Goal: Information Seeking & Learning: Learn about a topic

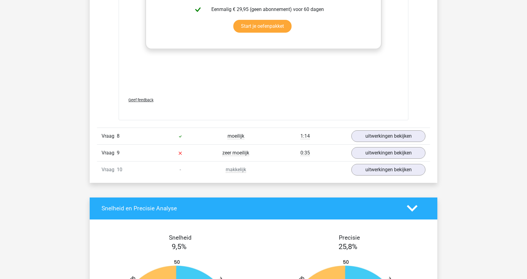
scroll to position [2286, 0]
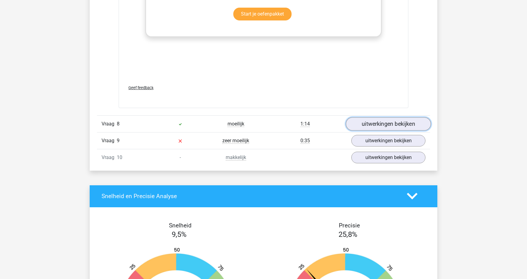
click at [398, 125] on link "uitwerkingen bekijken" at bounding box center [388, 123] width 85 height 13
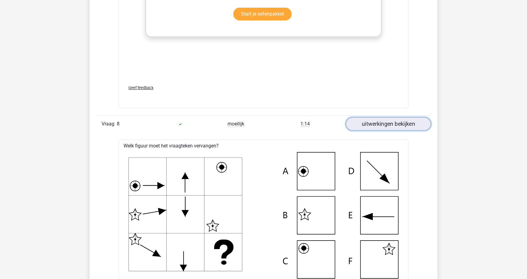
click at [397, 124] on link "uitwerkingen bekijken" at bounding box center [388, 123] width 85 height 13
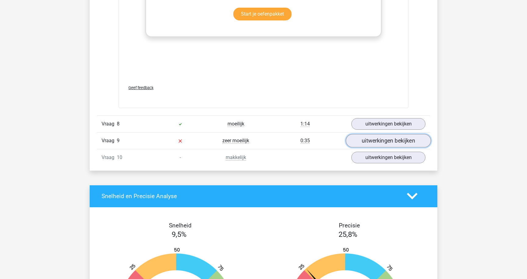
click at [392, 141] on link "uitwerkingen bekijken" at bounding box center [388, 140] width 85 height 13
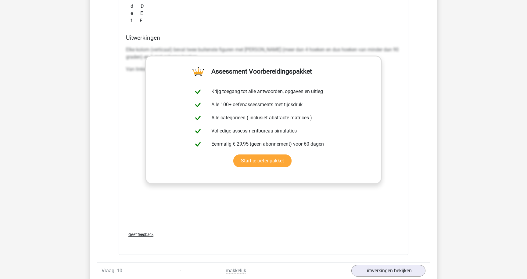
scroll to position [2687, 0]
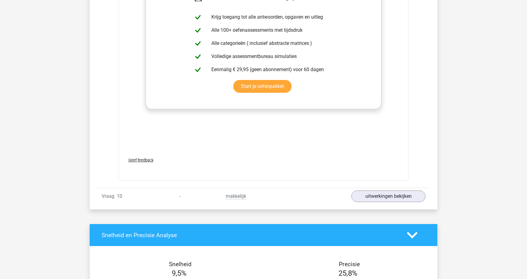
click at [251, 196] on div "makkelijk" at bounding box center [236, 195] width 56 height 7
click at [388, 199] on link "uitwerkingen bekijken" at bounding box center [388, 196] width 85 height 13
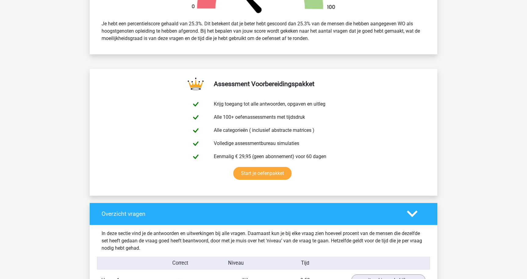
scroll to position [0, 0]
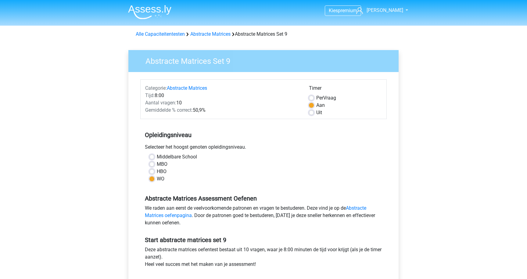
scroll to position [38, 0]
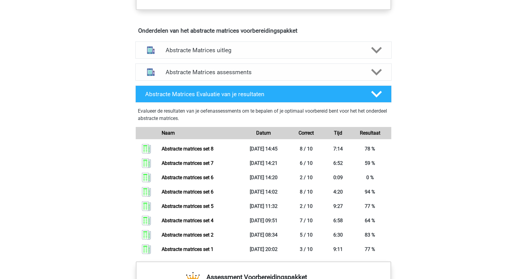
scroll to position [350, 0]
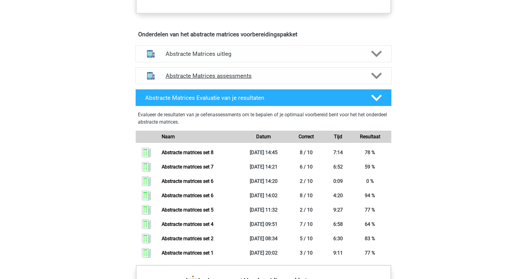
click at [243, 81] on div "Abstracte Matrices assessments" at bounding box center [263, 75] width 256 height 17
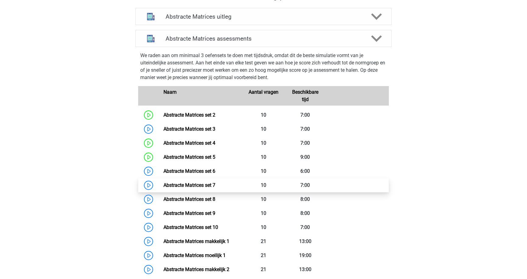
scroll to position [389, 0]
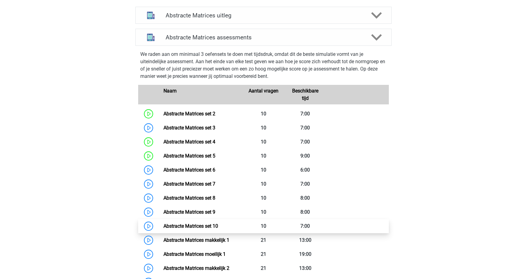
click at [163, 228] on link "Abstracte Matrices set 10" at bounding box center [190, 226] width 55 height 6
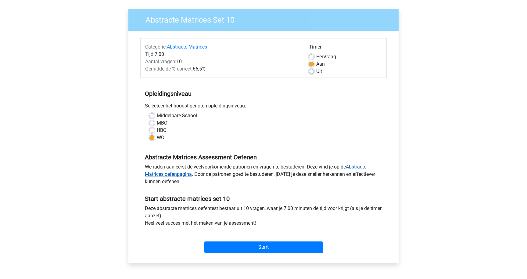
scroll to position [42, 0]
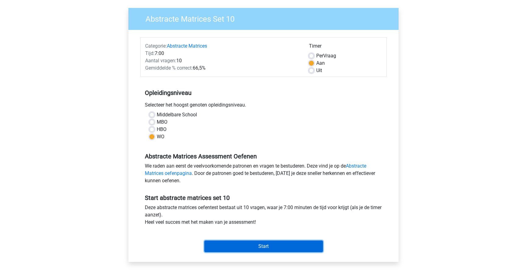
click at [301, 248] on input "Start" at bounding box center [263, 246] width 119 height 12
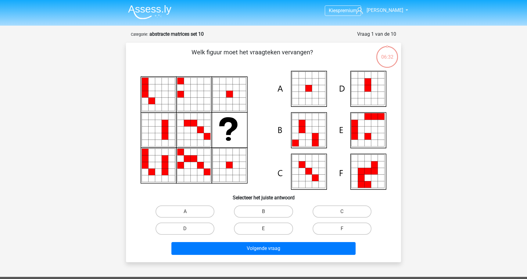
click at [204, 204] on div "A" at bounding box center [185, 211] width 78 height 17
click at [202, 210] on label "A" at bounding box center [185, 211] width 59 height 12
click at [189, 211] on input "A" at bounding box center [187, 213] width 4 height 4
radio input "true"
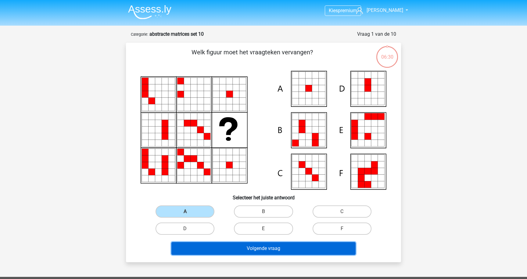
click at [237, 250] on button "Volgende vraag" at bounding box center [263, 248] width 185 height 13
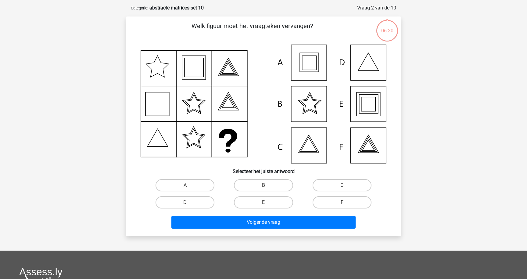
scroll to position [31, 0]
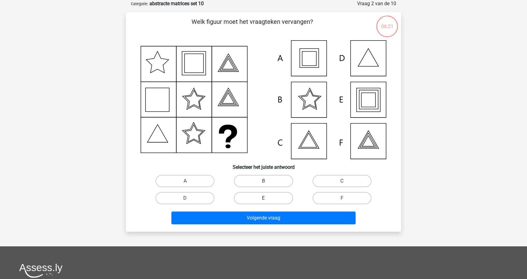
click at [279, 197] on label "E" at bounding box center [263, 198] width 59 height 12
click at [267, 198] on input "E" at bounding box center [266, 200] width 4 height 4
radio input "true"
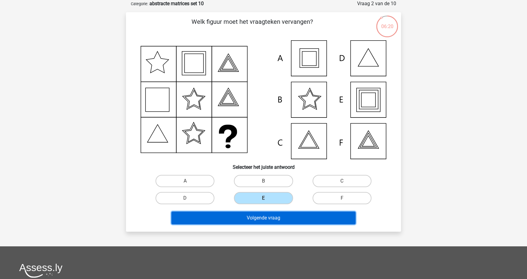
click at [279, 216] on button "Volgende vraag" at bounding box center [263, 217] width 185 height 13
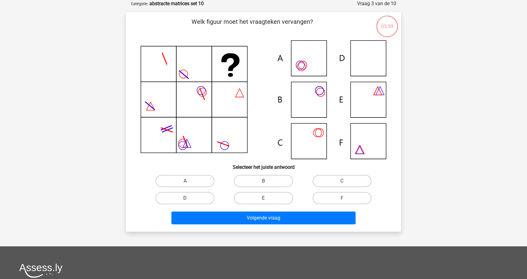
click at [194, 199] on label "D" at bounding box center [185, 198] width 59 height 12
click at [189, 199] on input "D" at bounding box center [187, 200] width 4 height 4
radio input "true"
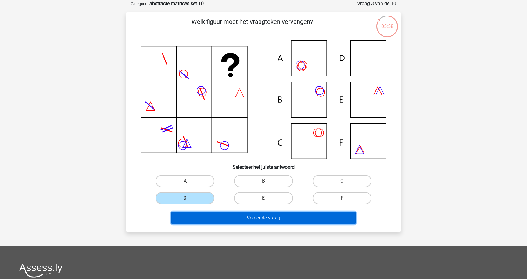
click at [214, 217] on button "Volgende vraag" at bounding box center [263, 217] width 185 height 13
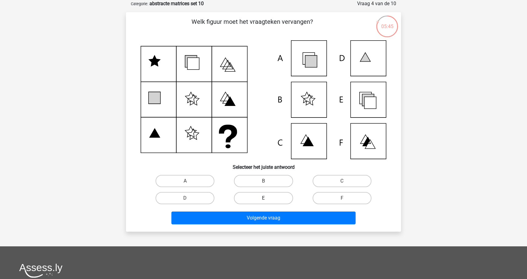
click at [279, 199] on label "E" at bounding box center [263, 198] width 59 height 12
click at [267, 199] on input "E" at bounding box center [266, 200] width 4 height 4
radio input "true"
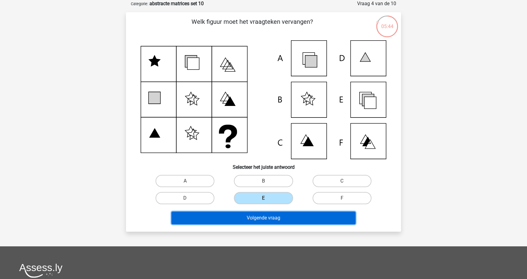
click at [278, 217] on button "Volgende vraag" at bounding box center [263, 217] width 185 height 13
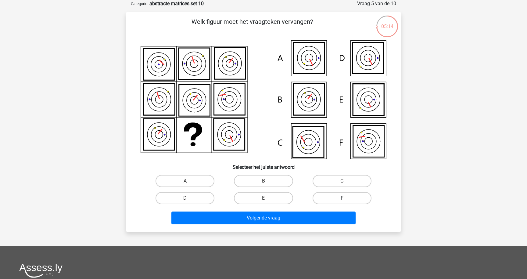
click at [332, 197] on label "F" at bounding box center [342, 198] width 59 height 12
click at [342, 198] on input "F" at bounding box center [344, 200] width 4 height 4
radio input "true"
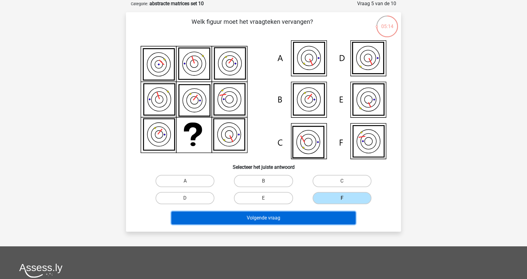
click at [318, 213] on button "Volgende vraag" at bounding box center [263, 217] width 185 height 13
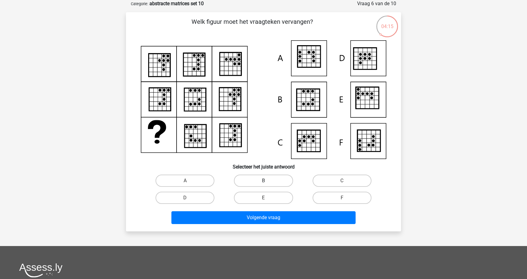
click at [247, 183] on label "B" at bounding box center [263, 180] width 59 height 12
click at [264, 183] on input "B" at bounding box center [266, 183] width 4 height 4
radio input "true"
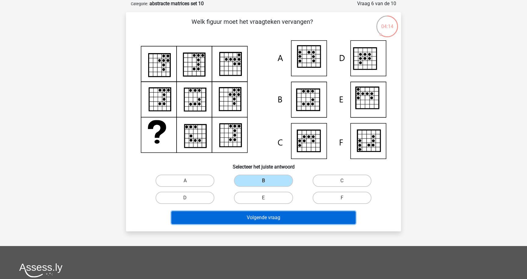
click at [247, 216] on button "Volgende vraag" at bounding box center [263, 217] width 185 height 13
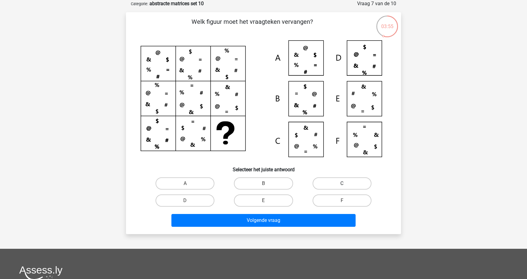
click at [338, 180] on label "C" at bounding box center [342, 183] width 59 height 12
click at [342, 183] on input "C" at bounding box center [344, 185] width 4 height 4
radio input "true"
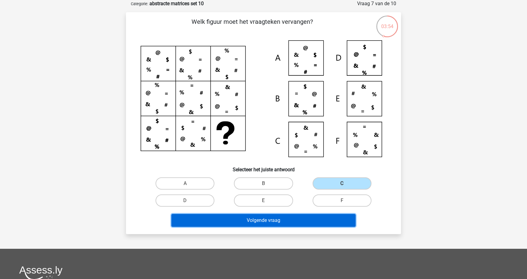
click at [306, 218] on button "Volgende vraag" at bounding box center [263, 220] width 185 height 13
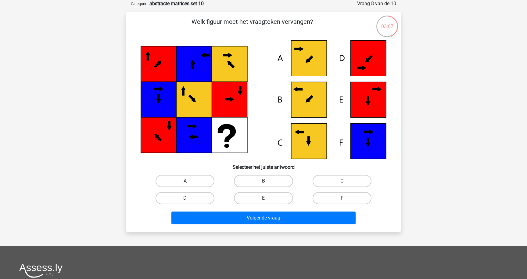
click at [259, 184] on label "B" at bounding box center [263, 181] width 59 height 12
click at [264, 184] on input "B" at bounding box center [266, 183] width 4 height 4
radio input "true"
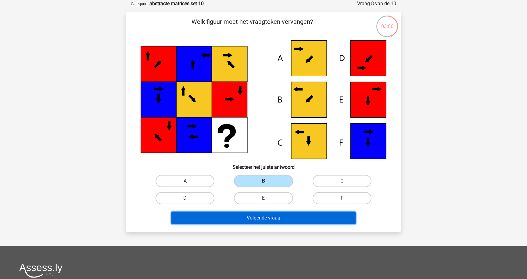
click at [264, 216] on button "Volgende vraag" at bounding box center [263, 217] width 185 height 13
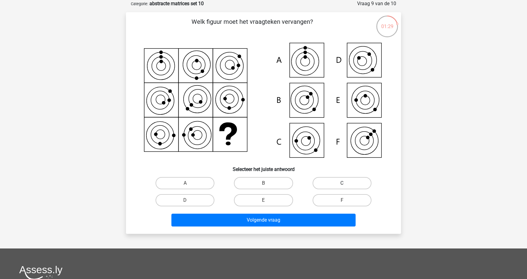
click at [357, 180] on label "C" at bounding box center [342, 183] width 59 height 12
click at [346, 183] on input "C" at bounding box center [344, 185] width 4 height 4
radio input "true"
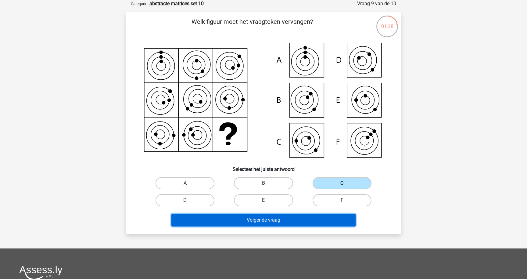
click at [306, 218] on button "Volgende vraag" at bounding box center [263, 220] width 185 height 13
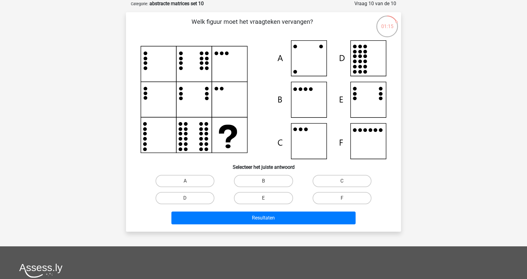
click at [145, 89] on icon at bounding box center [146, 89] width 4 height 4
click at [177, 104] on icon at bounding box center [264, 99] width 246 height 119
click at [282, 180] on label "B" at bounding box center [263, 181] width 59 height 12
click at [267, 181] on input "B" at bounding box center [266, 183] width 4 height 4
radio input "true"
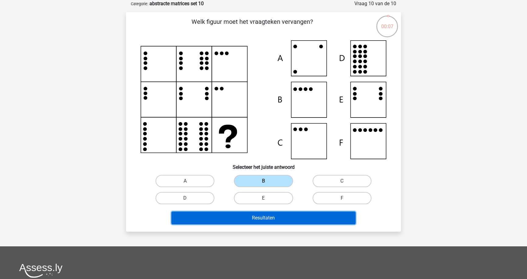
click at [280, 222] on button "Resultaten" at bounding box center [263, 217] width 185 height 13
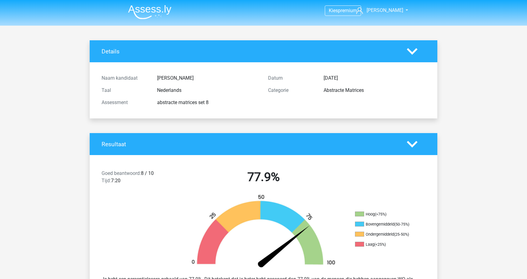
click at [149, 3] on li at bounding box center [147, 10] width 48 height 17
click at [149, 7] on img at bounding box center [149, 12] width 43 height 14
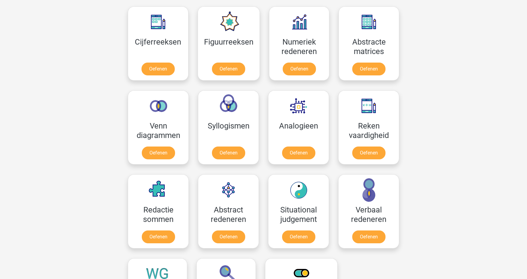
scroll to position [291, 0]
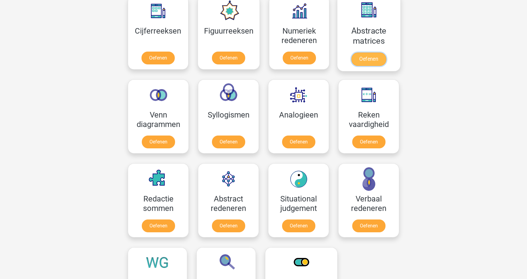
click at [375, 60] on link "Oefenen" at bounding box center [368, 58] width 35 height 13
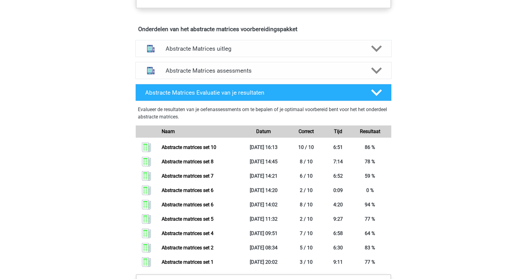
scroll to position [303, 0]
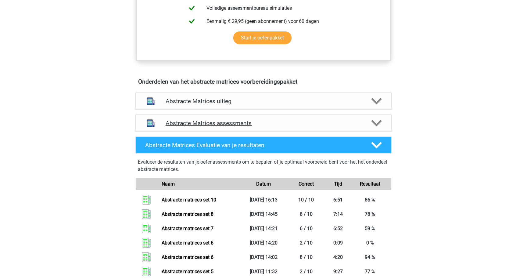
click at [350, 119] on div "Abstracte Matrices assessments" at bounding box center [263, 122] width 256 height 17
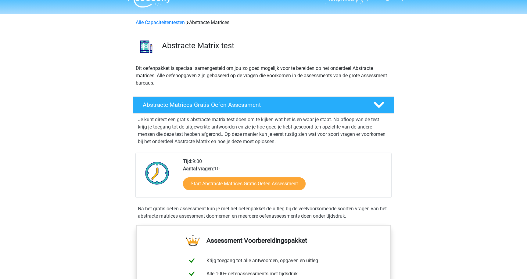
scroll to position [0, 0]
